Goal: Information Seeking & Learning: Understand process/instructions

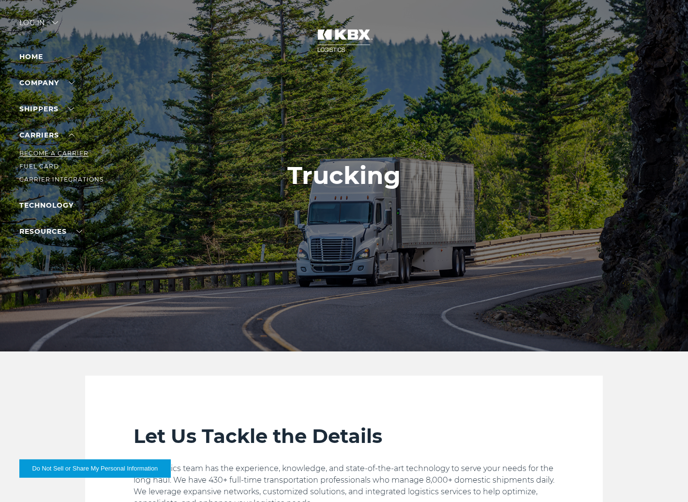
click at [53, 152] on link "Become a Carrier" at bounding box center [53, 152] width 69 height 7
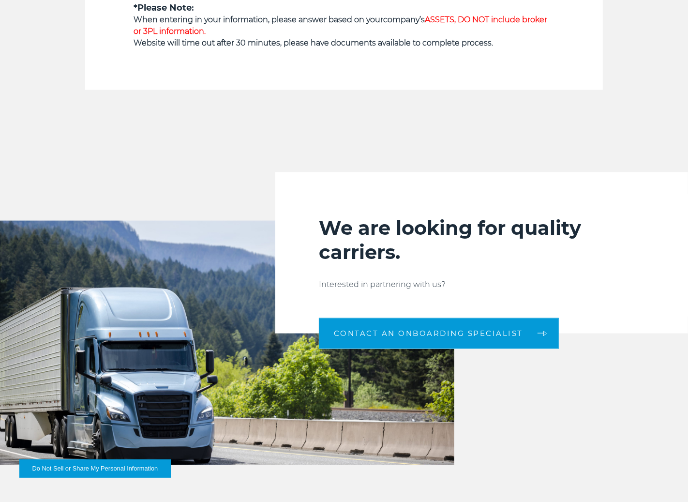
scroll to position [921, 0]
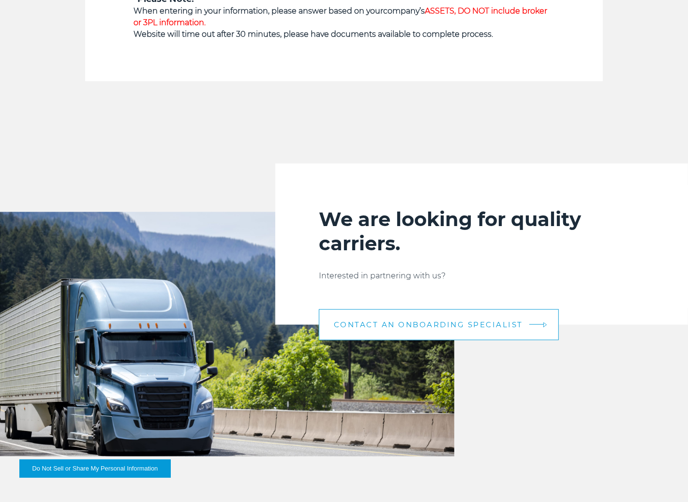
click at [416, 322] on span "CONTACT AN ONBOARDING SPECIALIST" at bounding box center [428, 324] width 189 height 7
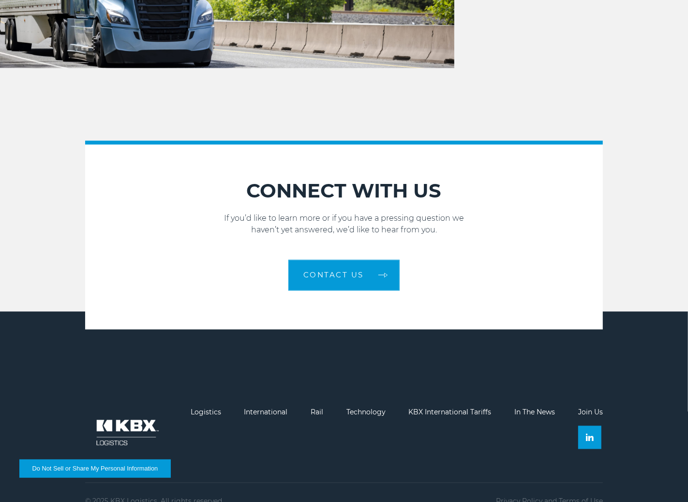
scroll to position [1327, 0]
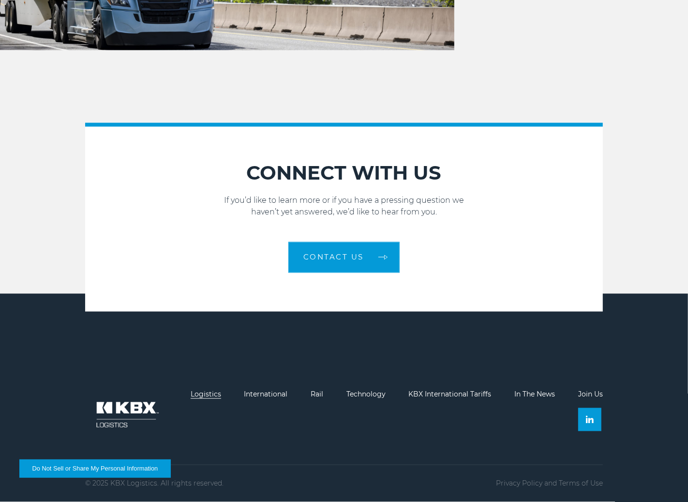
click at [208, 394] on link "Logistics" at bounding box center [206, 394] width 30 height 9
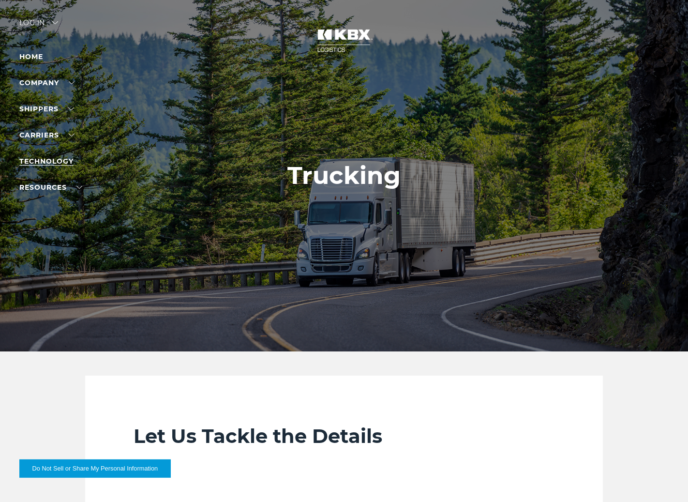
click at [46, 162] on link "Technology" at bounding box center [46, 161] width 54 height 9
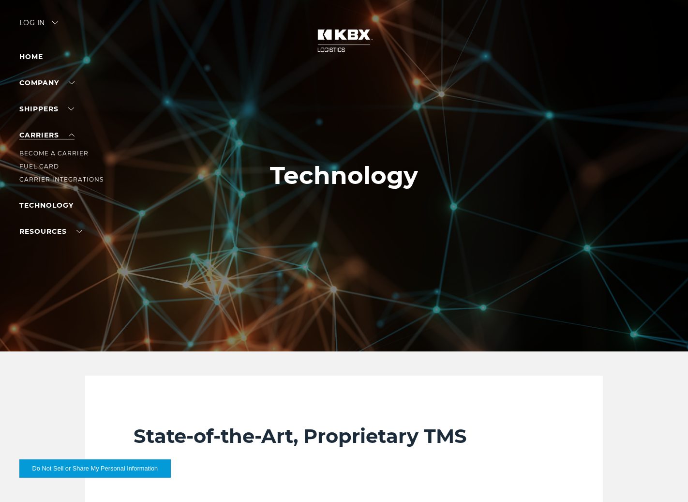
click at [45, 138] on link "Carriers" at bounding box center [46, 135] width 55 height 9
click at [44, 178] on link "Carrier Integrations" at bounding box center [61, 179] width 84 height 7
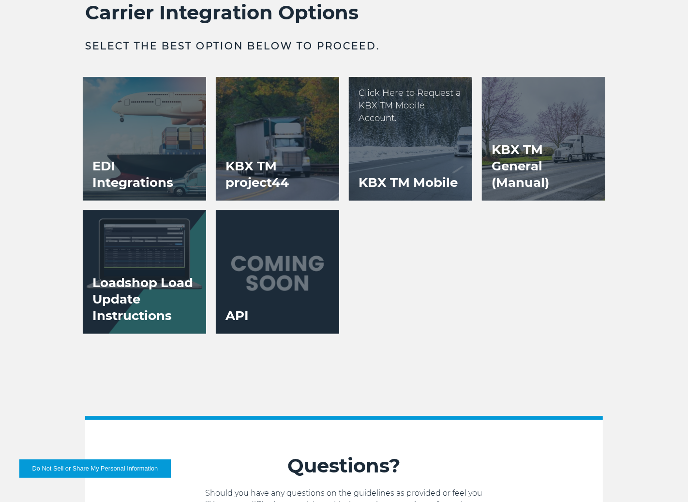
scroll to position [1871, 0]
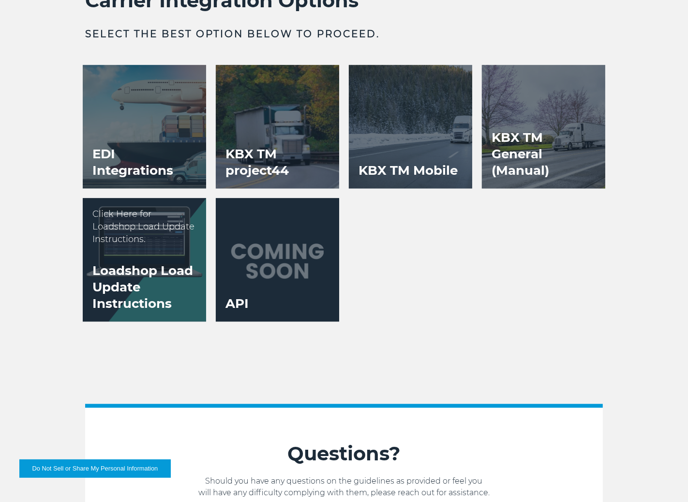
click at [142, 237] on p "Click Here for Loadshop Load Update Instructions." at bounding box center [144, 226] width 104 height 38
click at [145, 287] on h3 "Loadshop Load Update Instructions" at bounding box center [144, 286] width 123 height 69
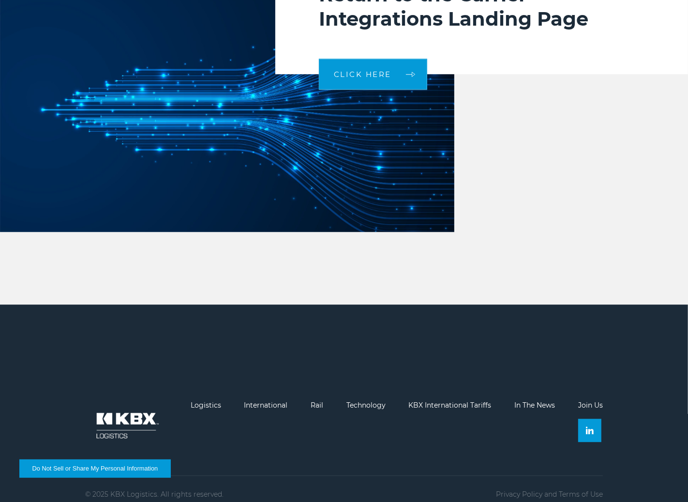
scroll to position [2055, 0]
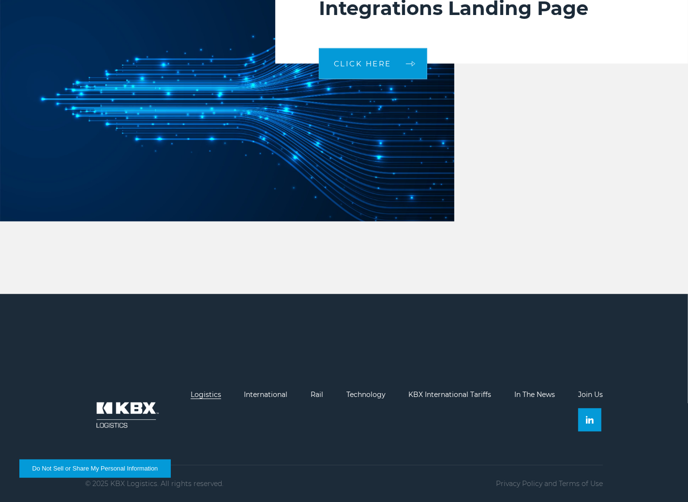
click at [215, 395] on link "Logistics" at bounding box center [206, 394] width 30 height 9
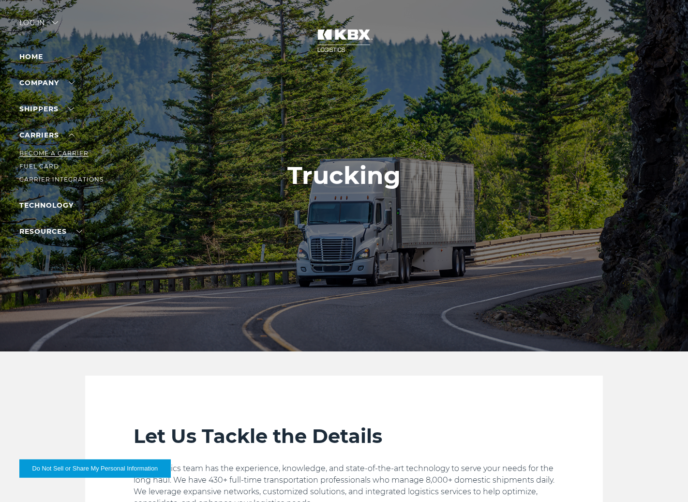
click at [42, 149] on link "Become a Carrier" at bounding box center [53, 152] width 69 height 7
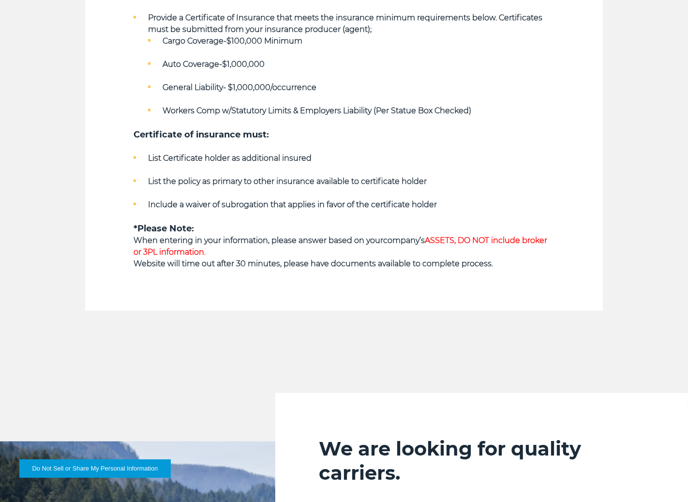
scroll to position [730, 0]
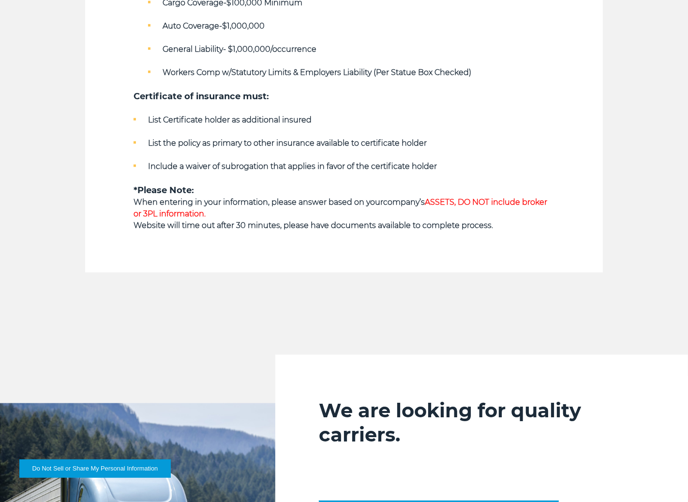
click at [440, 203] on span "ASSETS, DO NOT include broker or 3PL information." at bounding box center [340, 207] width 414 height 21
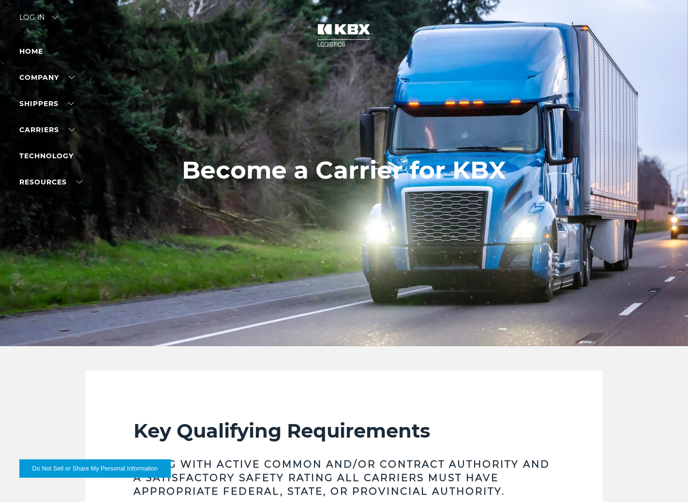
scroll to position [0, 0]
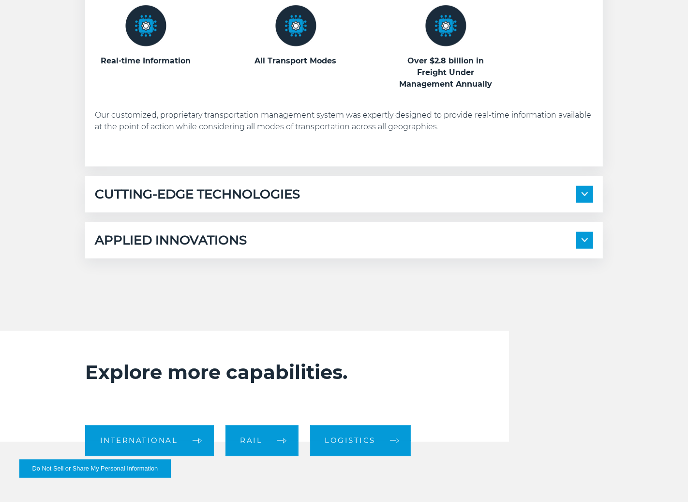
scroll to position [680, 0]
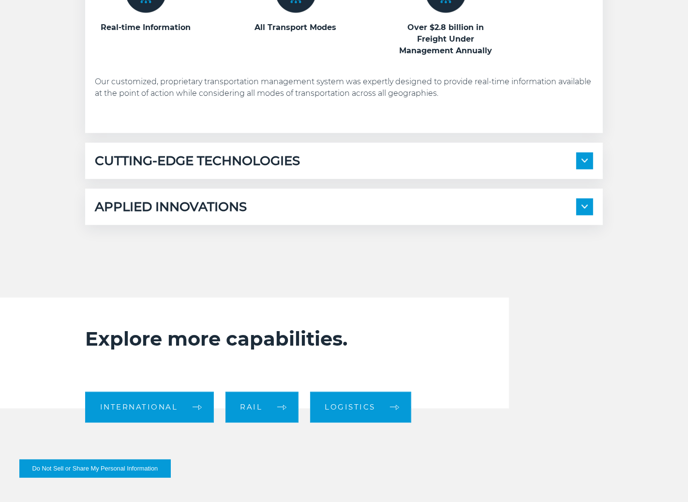
click at [588, 160] on span at bounding box center [584, 160] width 17 height 17
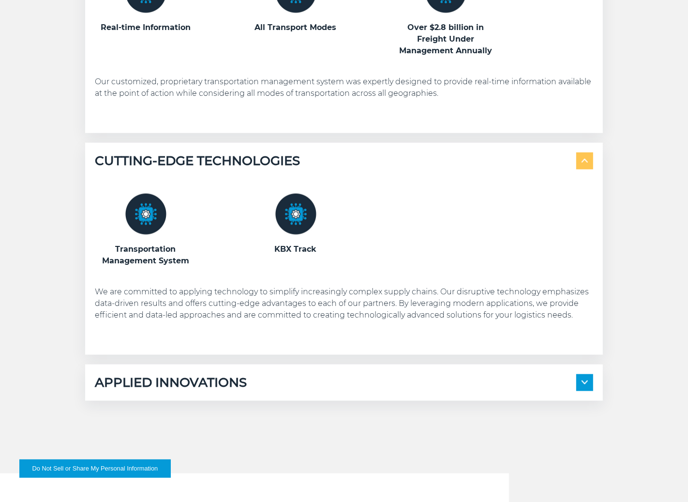
click at [144, 223] on img at bounding box center [145, 213] width 41 height 41
click at [589, 385] on span at bounding box center [584, 382] width 17 height 17
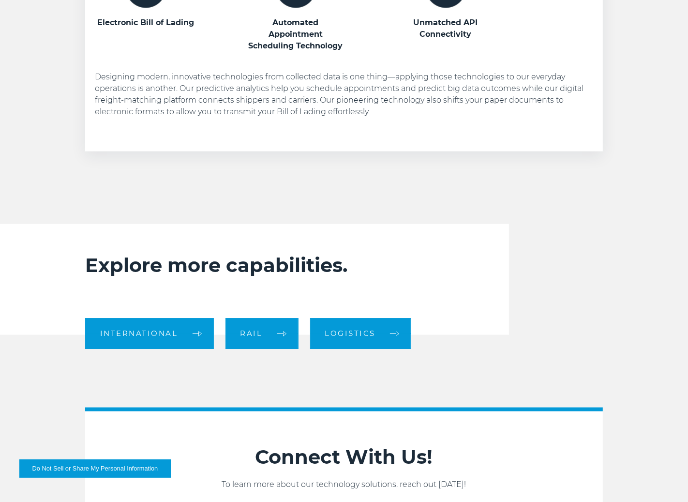
scroll to position [1185, 0]
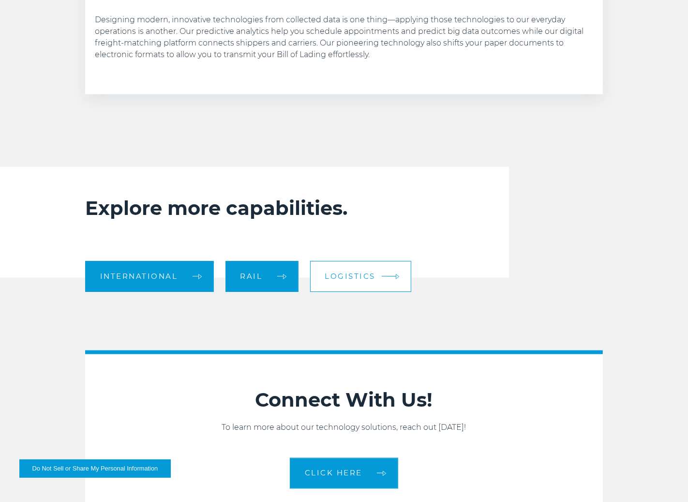
click at [391, 281] on link "Logistics" at bounding box center [361, 276] width 102 height 31
